Goal: Task Accomplishment & Management: Complete application form

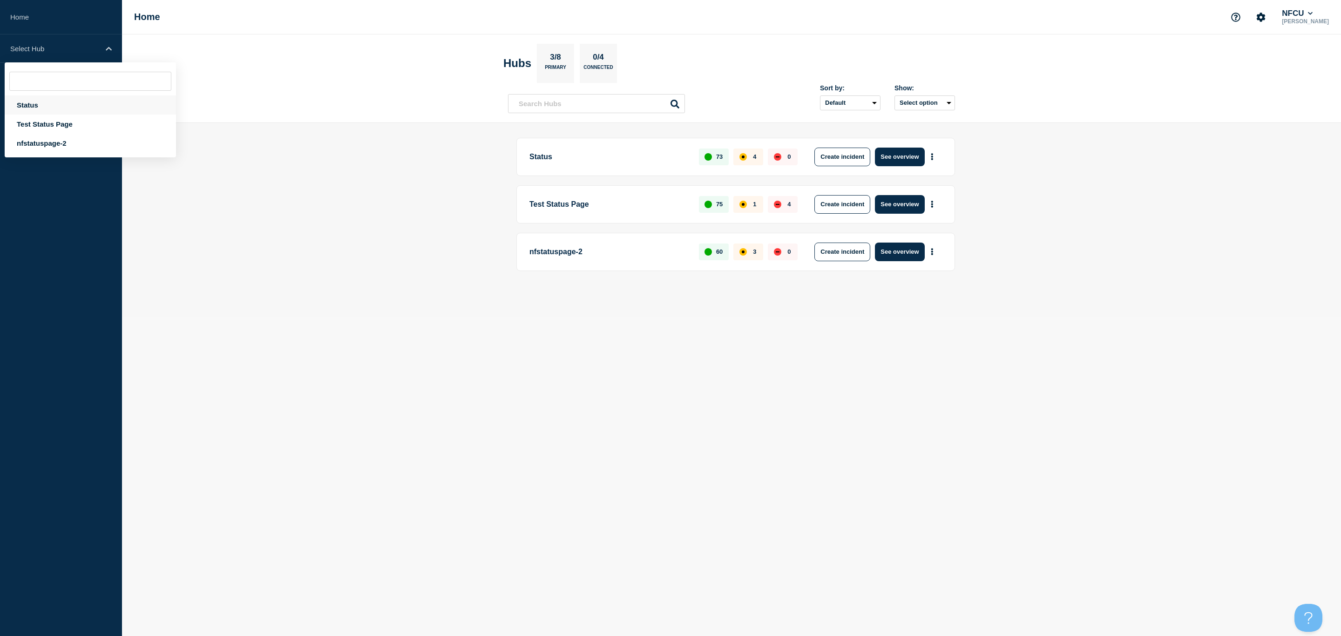
click at [35, 102] on div "Status" at bounding box center [90, 104] width 171 height 19
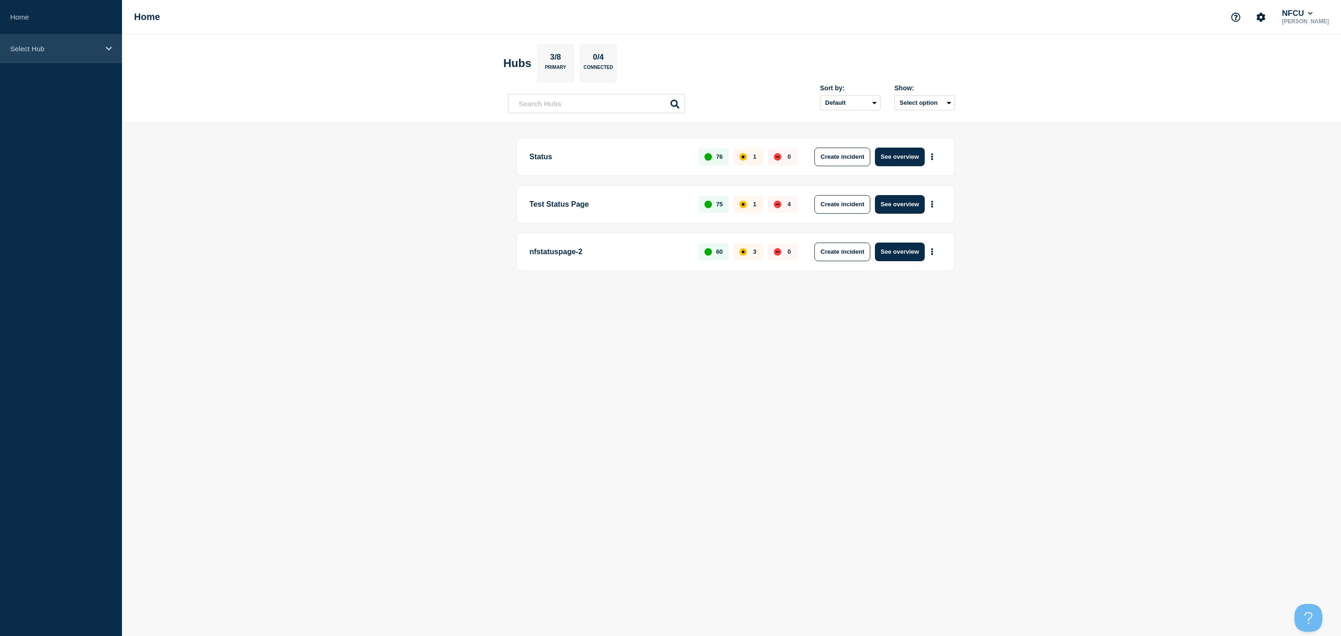
click at [108, 48] on icon at bounding box center [109, 49] width 6 height 4
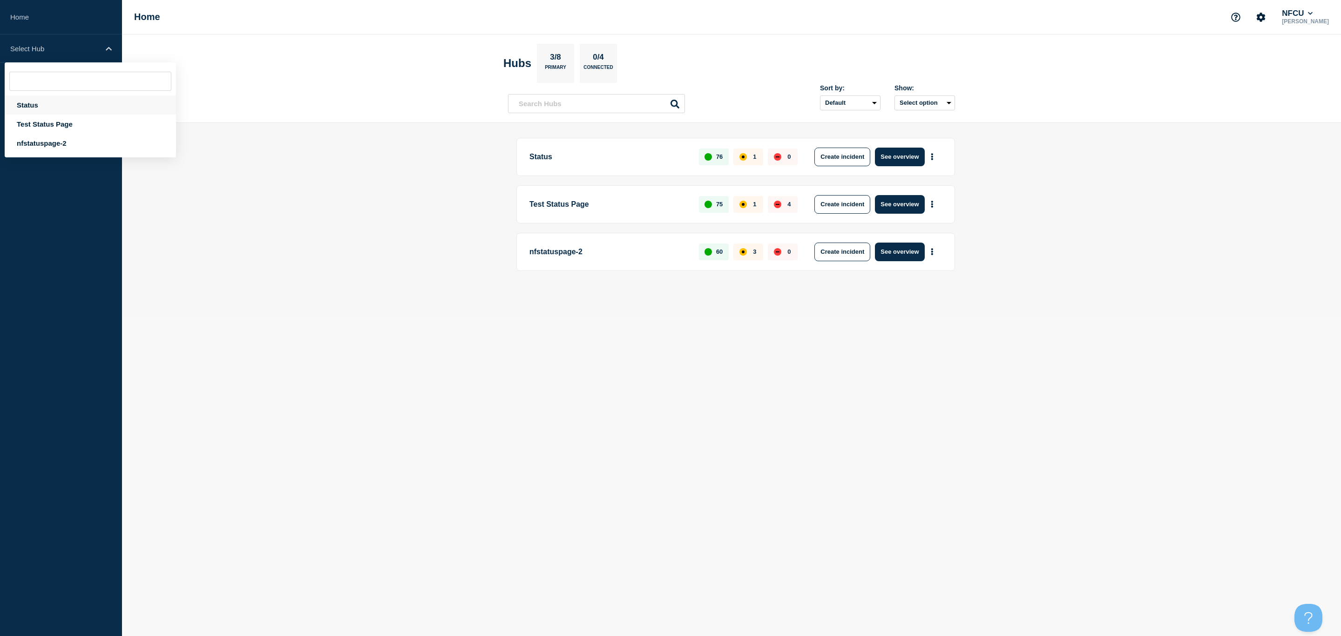
click at [41, 107] on div "Status" at bounding box center [90, 104] width 171 height 19
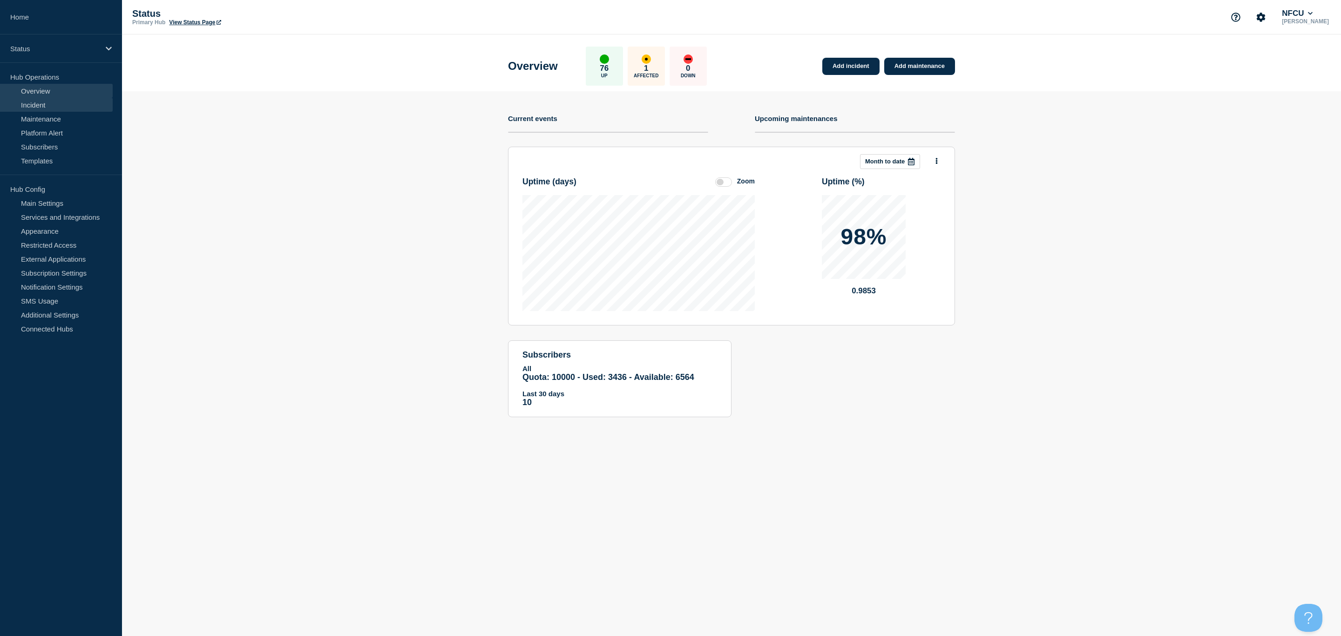
click at [34, 107] on link "Incident" at bounding box center [56, 105] width 113 height 14
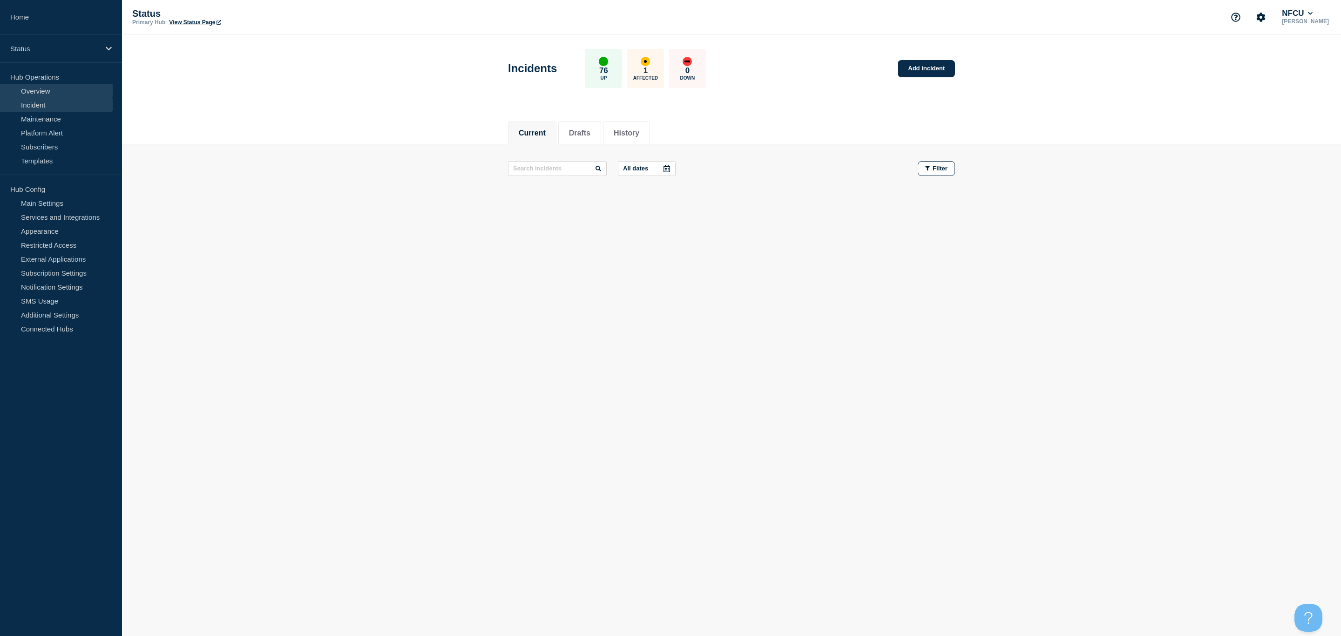
click at [41, 91] on link "Overview" at bounding box center [56, 91] width 113 height 14
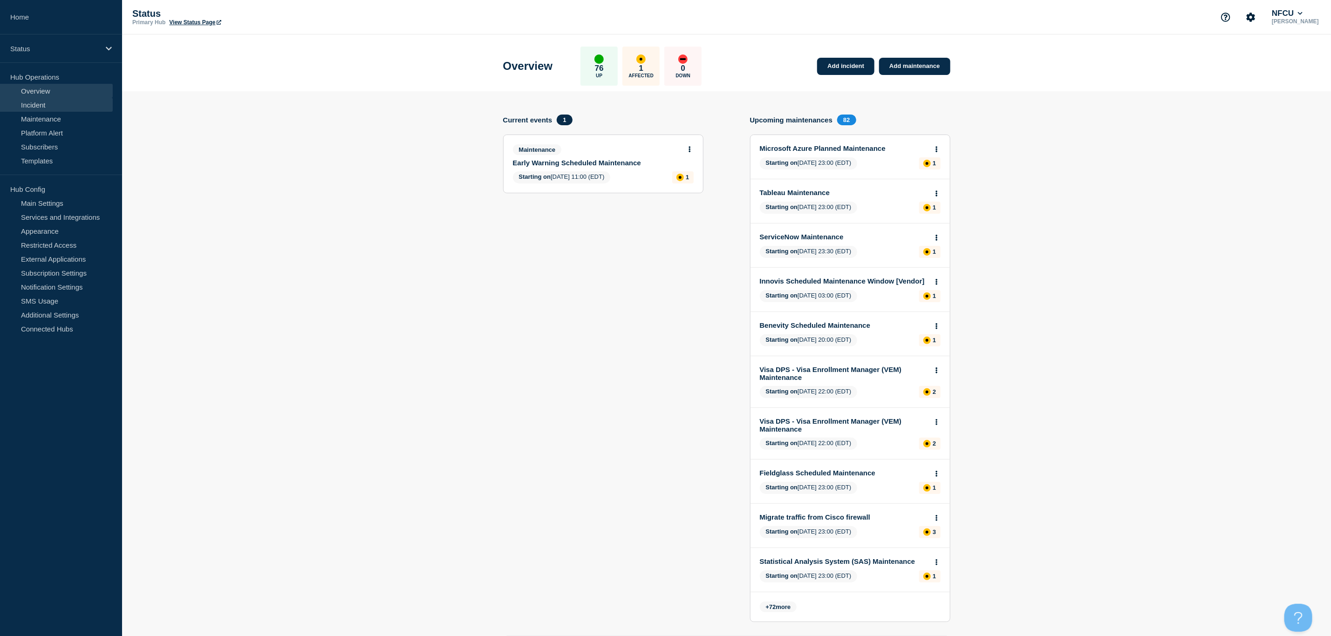
click at [42, 105] on link "Incident" at bounding box center [56, 105] width 113 height 14
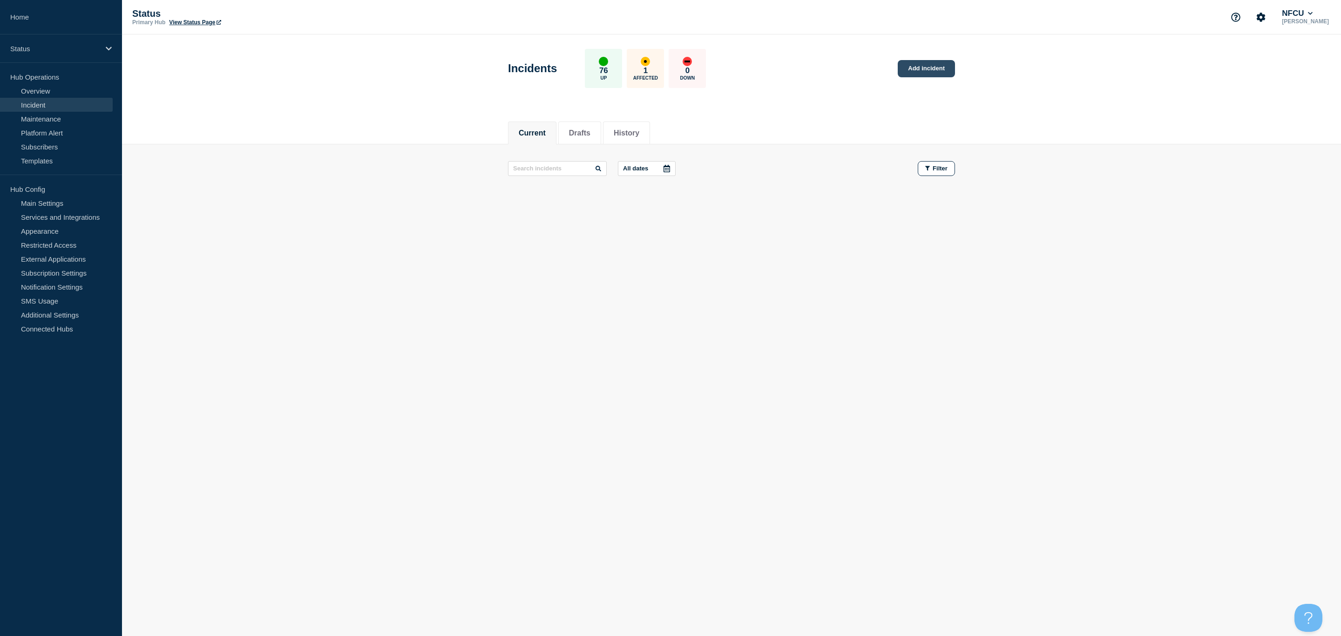
click at [935, 64] on link "Add incident" at bounding box center [926, 68] width 57 height 17
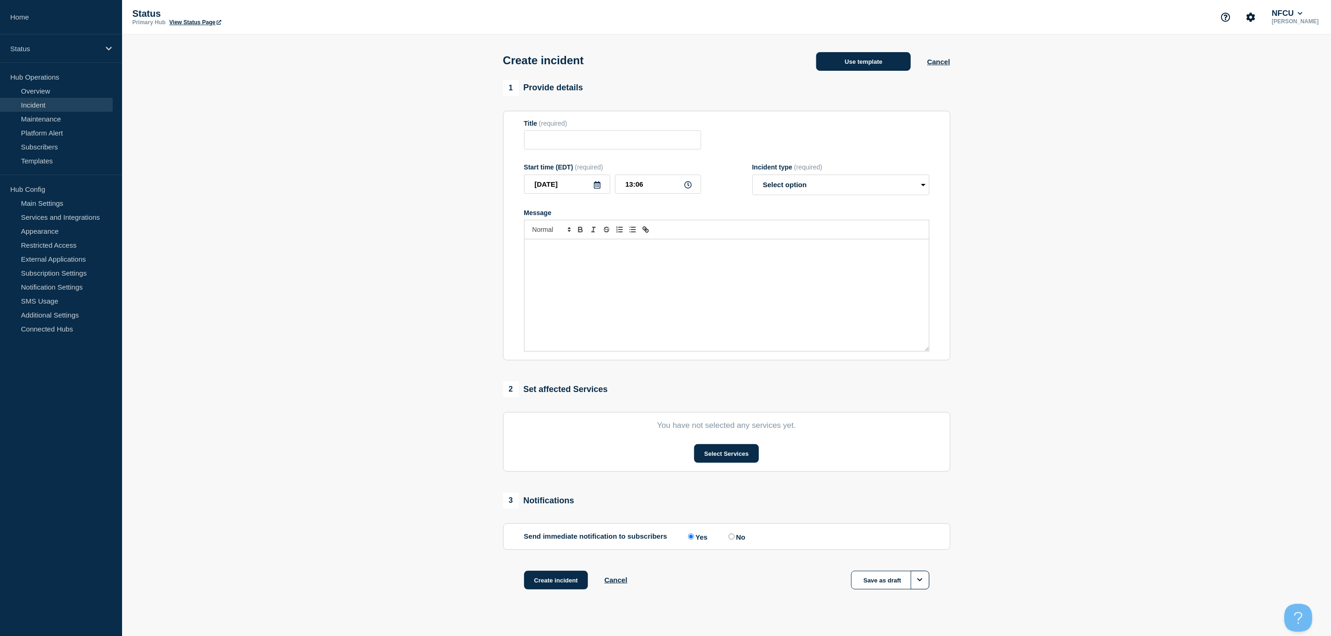
click at [849, 56] on button "Use template" at bounding box center [863, 61] width 95 height 19
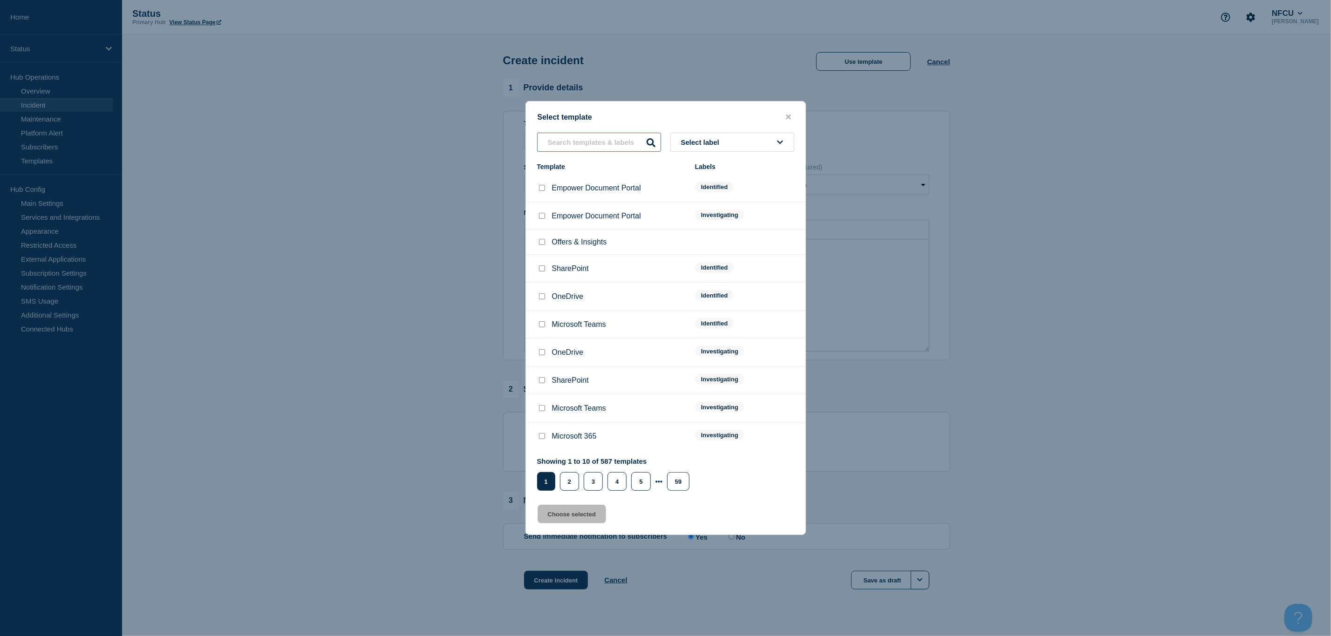
click at [563, 149] on input "text" at bounding box center [599, 142] width 124 height 19
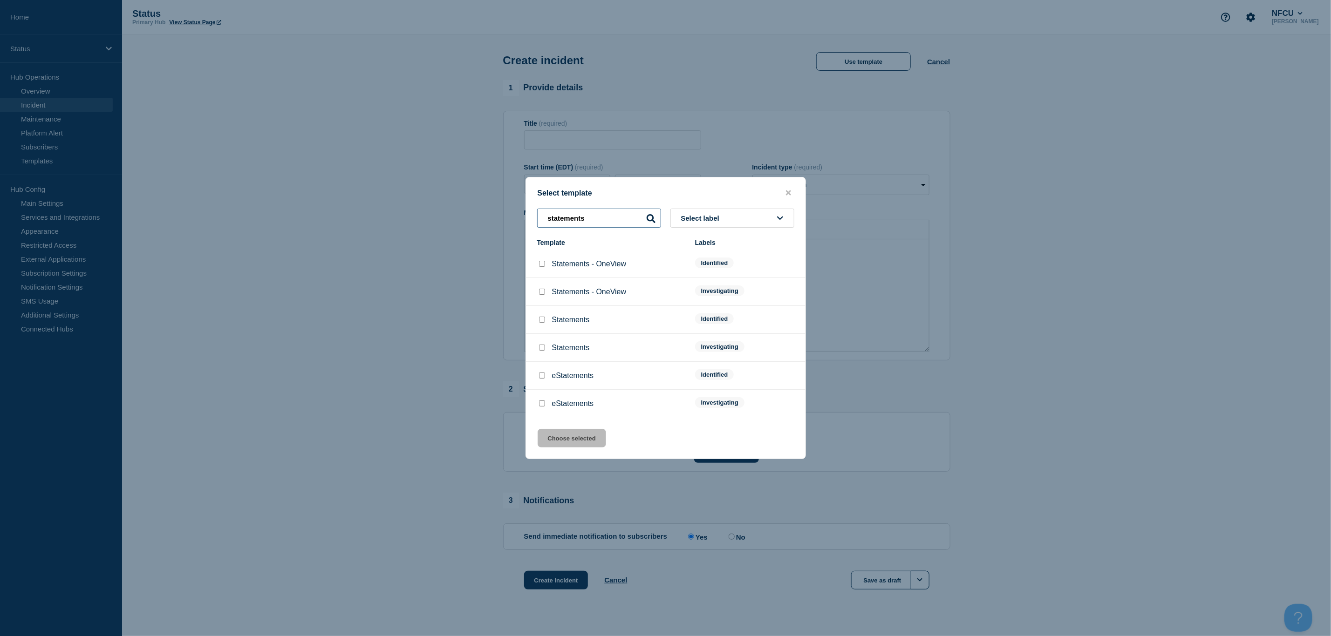
type input "statements"
click at [541, 350] on input "Statements checkbox" at bounding box center [542, 348] width 6 height 6
checkbox input "true"
click at [572, 445] on button "Choose selected" at bounding box center [571, 438] width 68 height 19
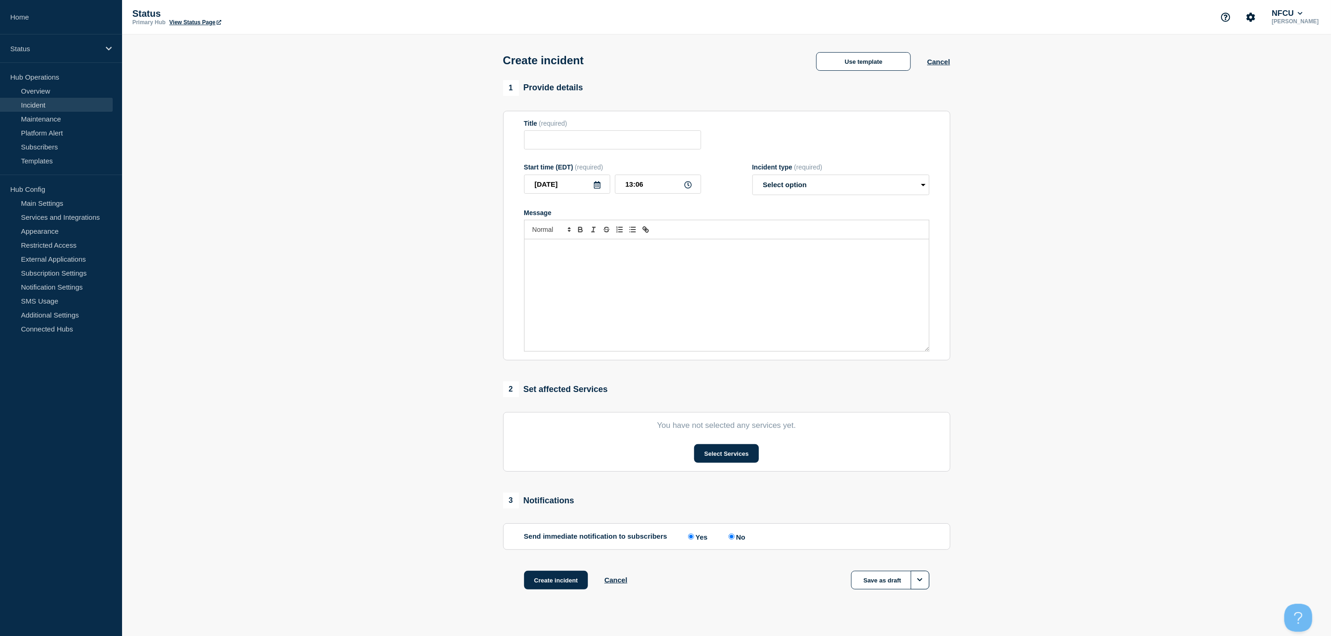
type input "Statements"
select select "investigating"
radio input "false"
radio input "true"
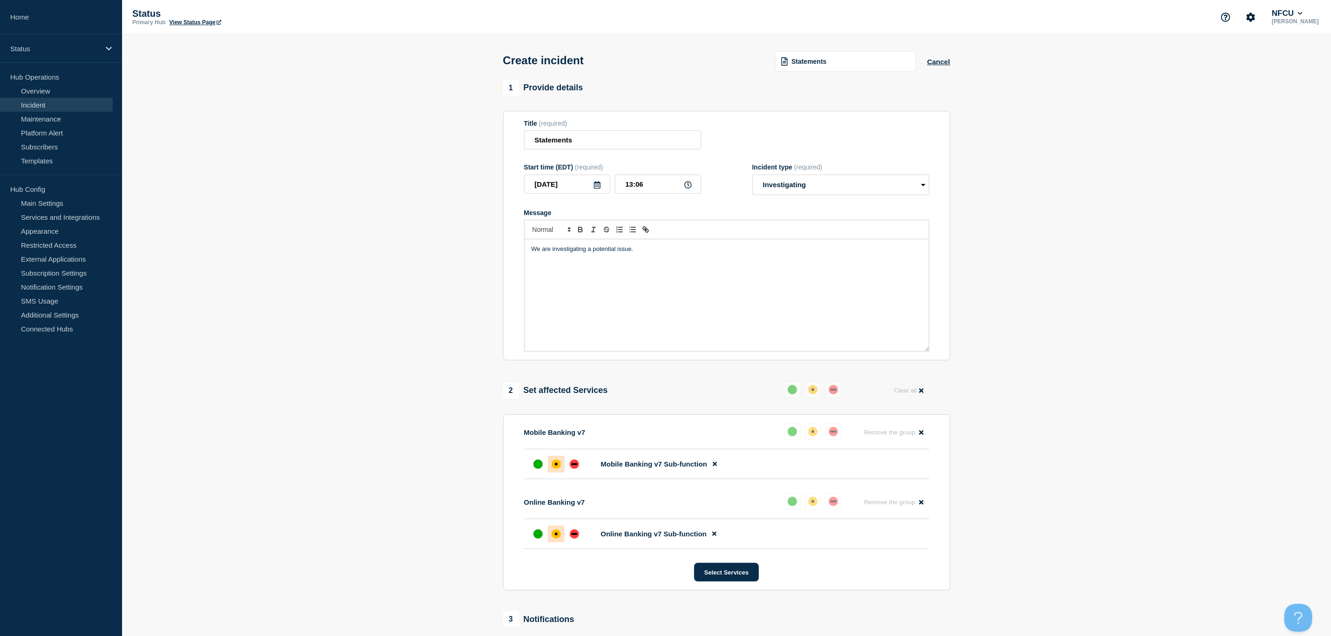
scroll to position [137, 0]
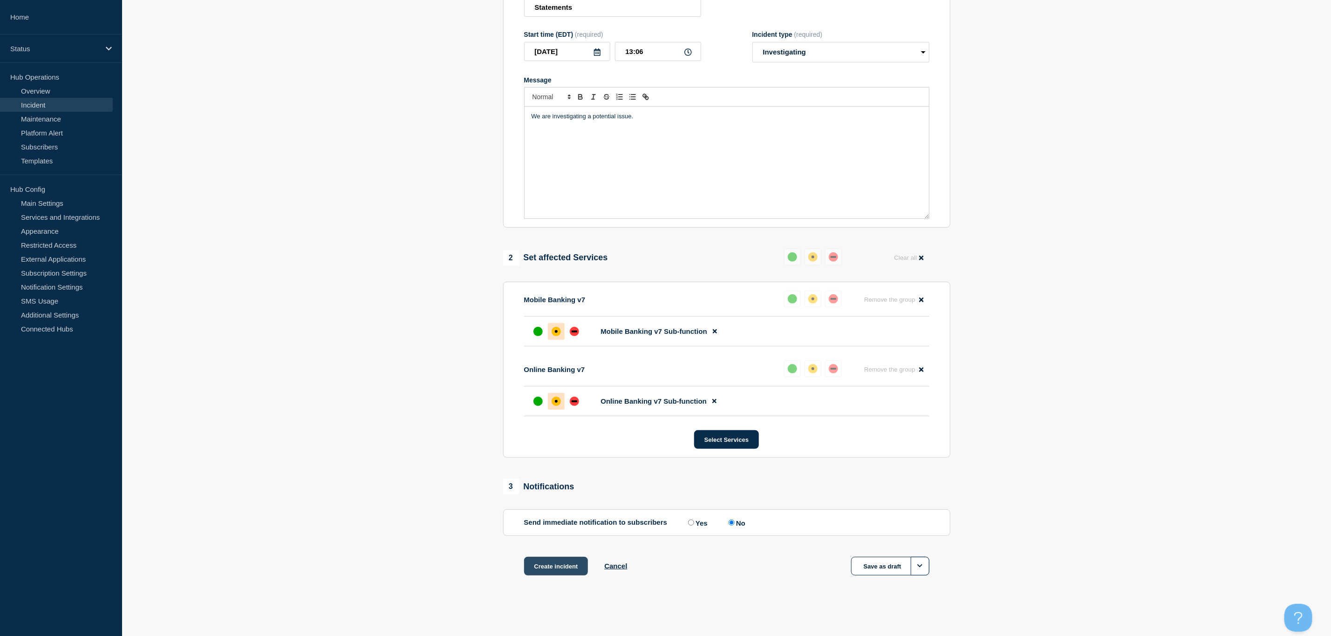
click at [548, 572] on button "Create incident" at bounding box center [556, 566] width 64 height 19
